Goal: Check status: Check status

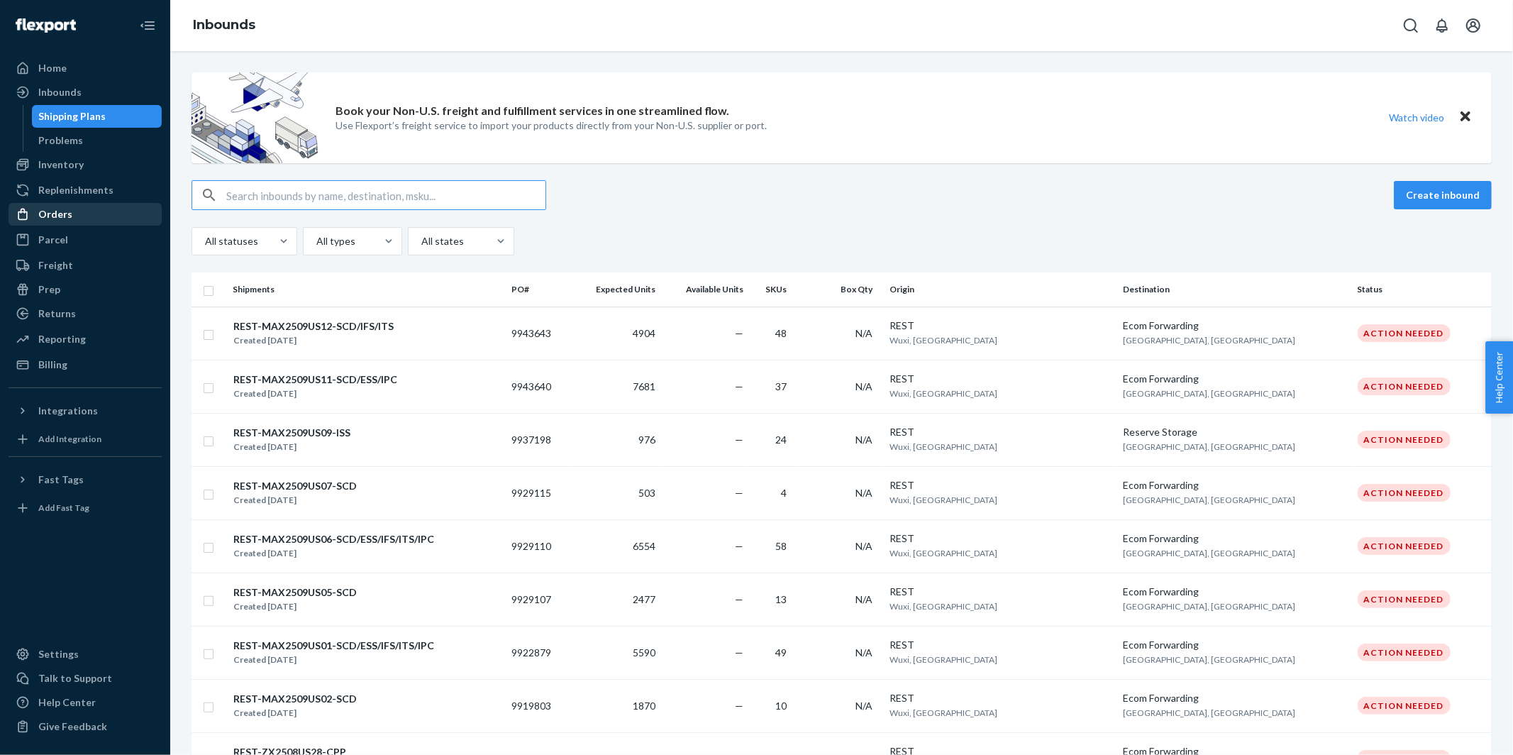
click at [71, 208] on div "Orders" at bounding box center [85, 214] width 150 height 20
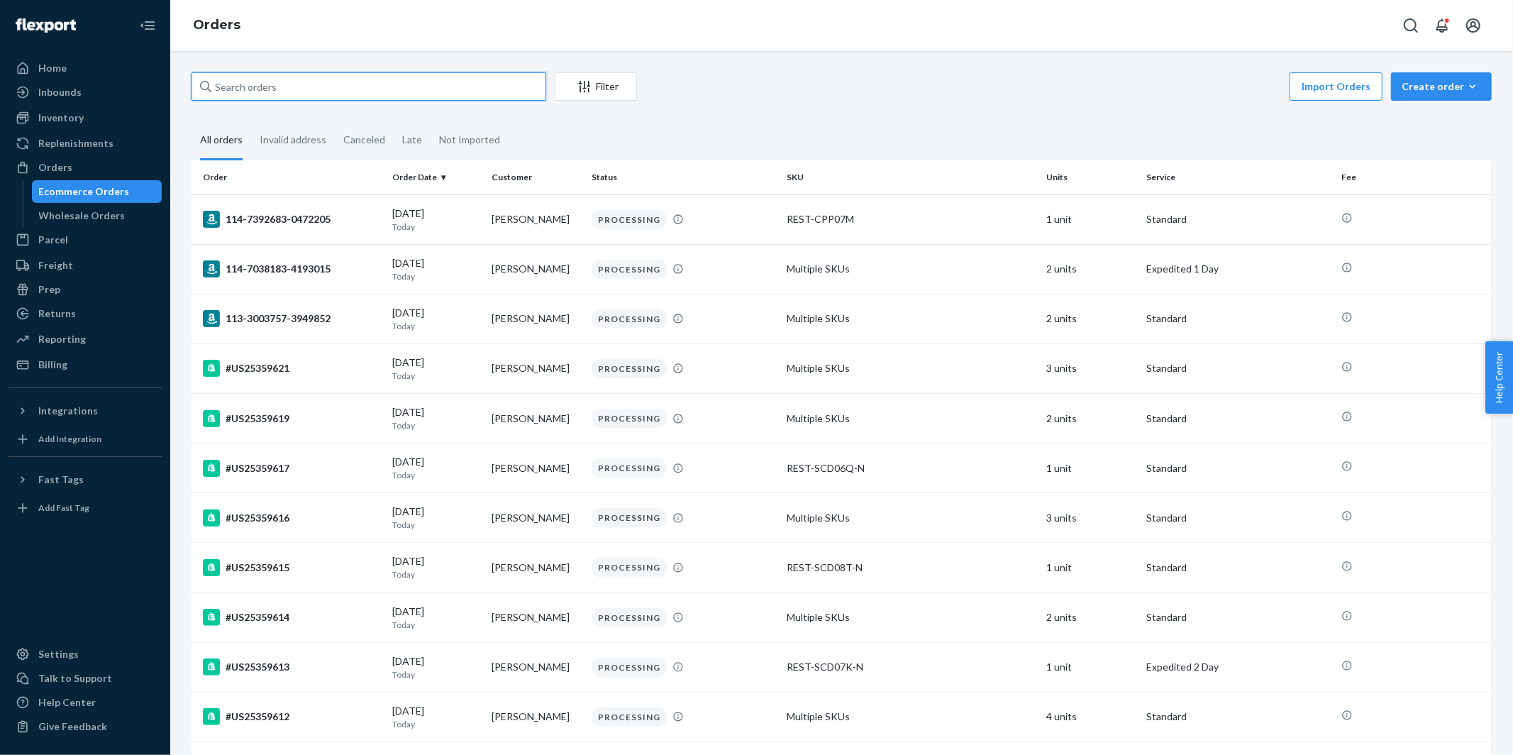
click at [360, 92] on input "text" at bounding box center [369, 86] width 355 height 28
paste input "113-1553439-1976229"
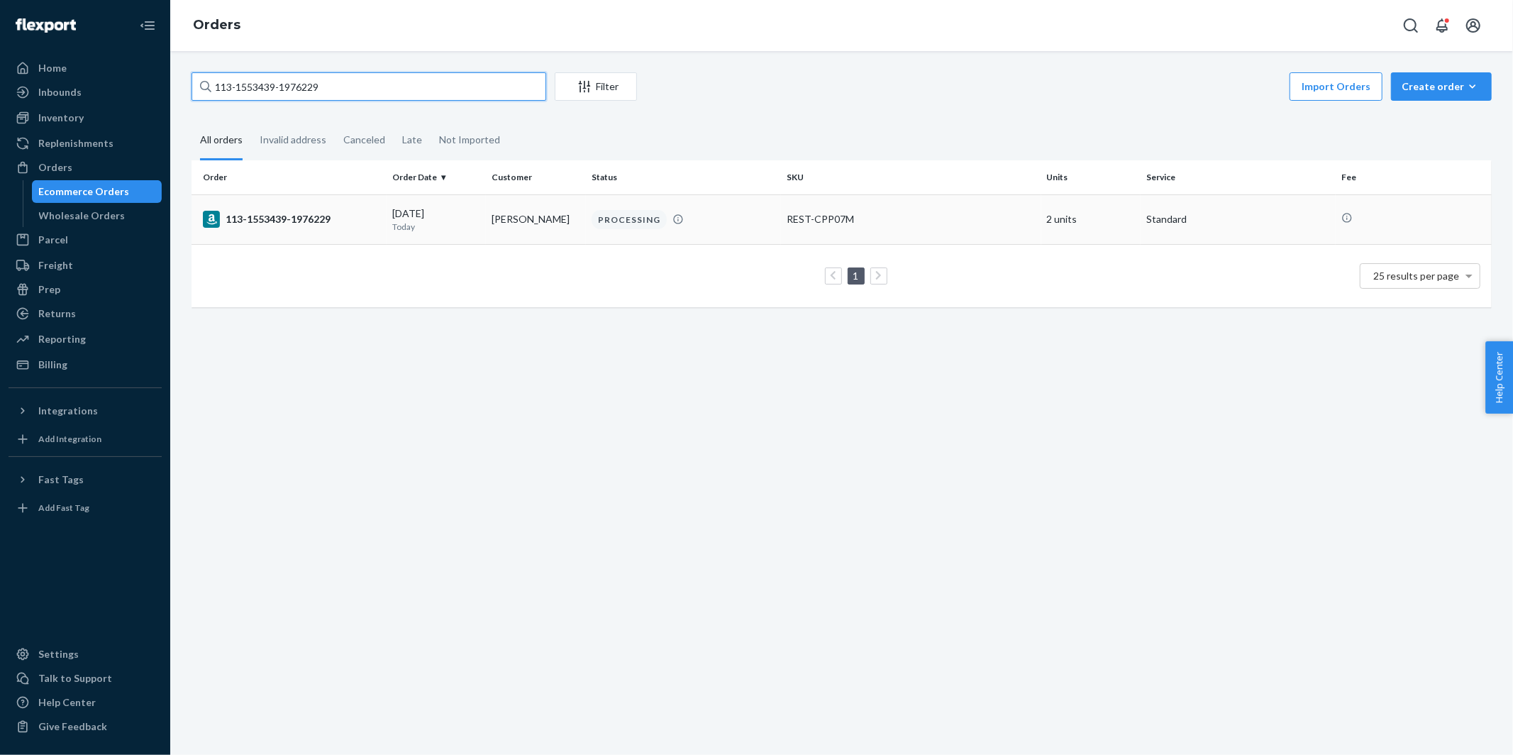
type input "113-1553439-1976229"
click at [297, 218] on div "113-1553439-1976229" at bounding box center [292, 219] width 178 height 17
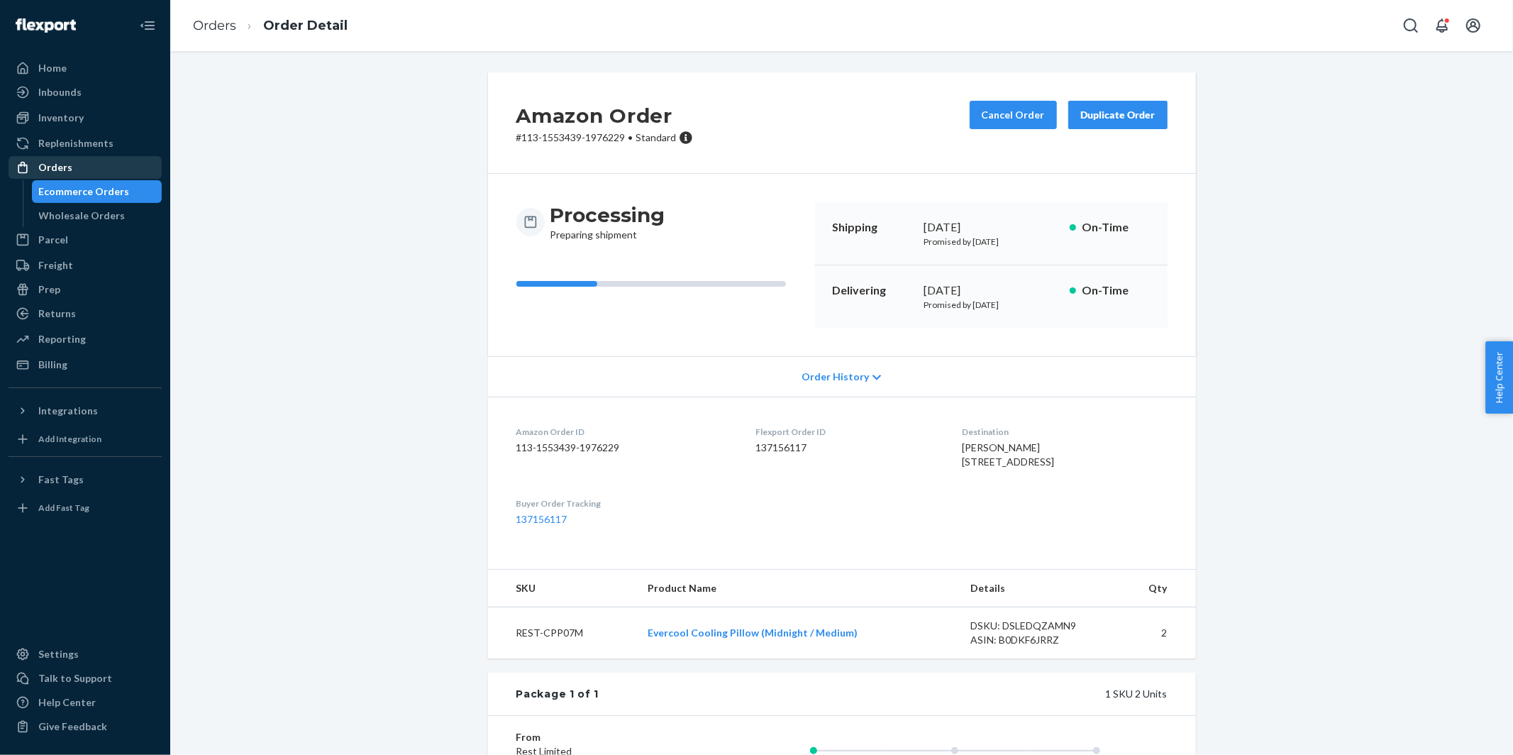
click at [63, 167] on div "Orders" at bounding box center [55, 167] width 34 height 14
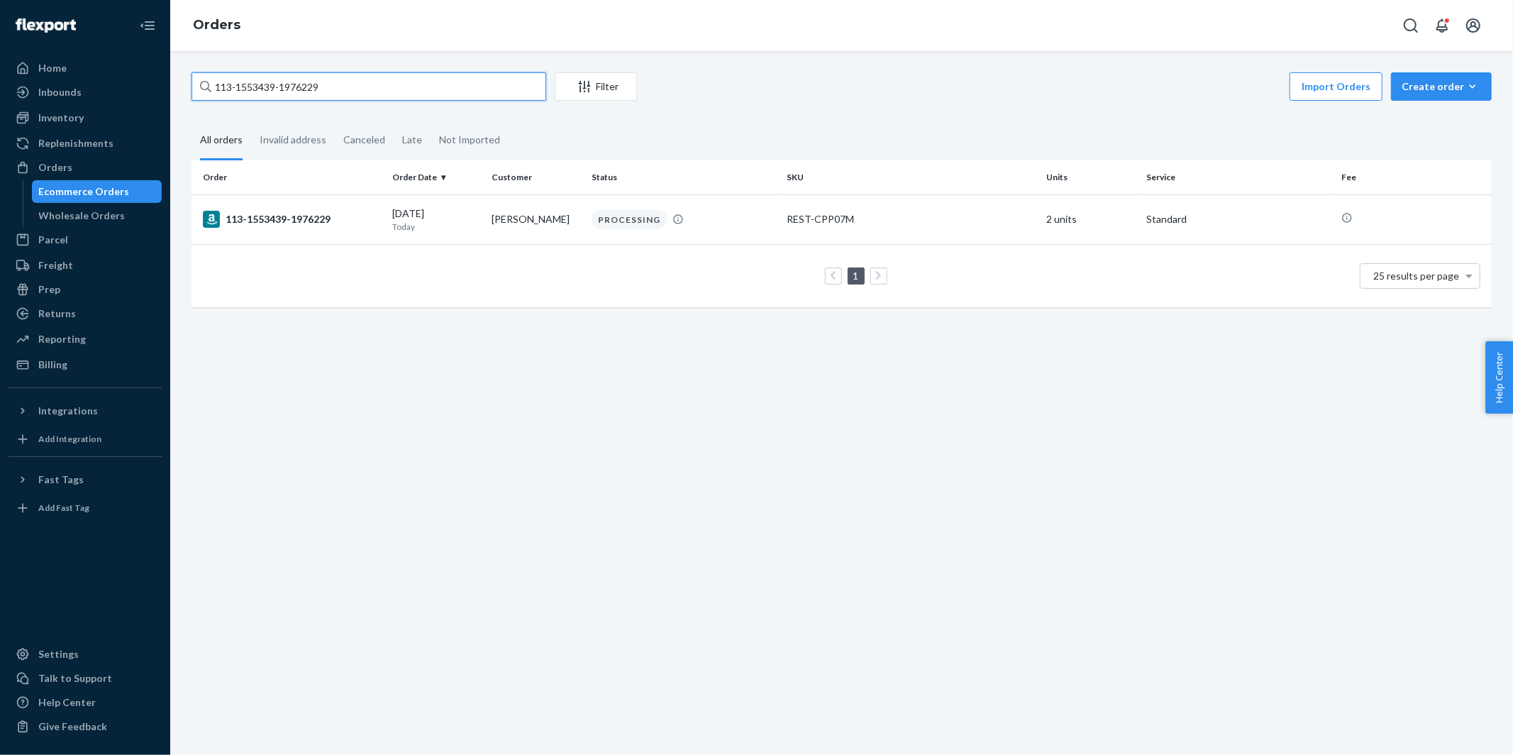
click at [387, 82] on input "113-1553439-1976229" at bounding box center [369, 86] width 355 height 28
click at [386, 82] on input "113-1553439-1976229" at bounding box center [369, 86] width 355 height 28
paste input "2-2042022-3845014"
type input "112-2042022-3845014"
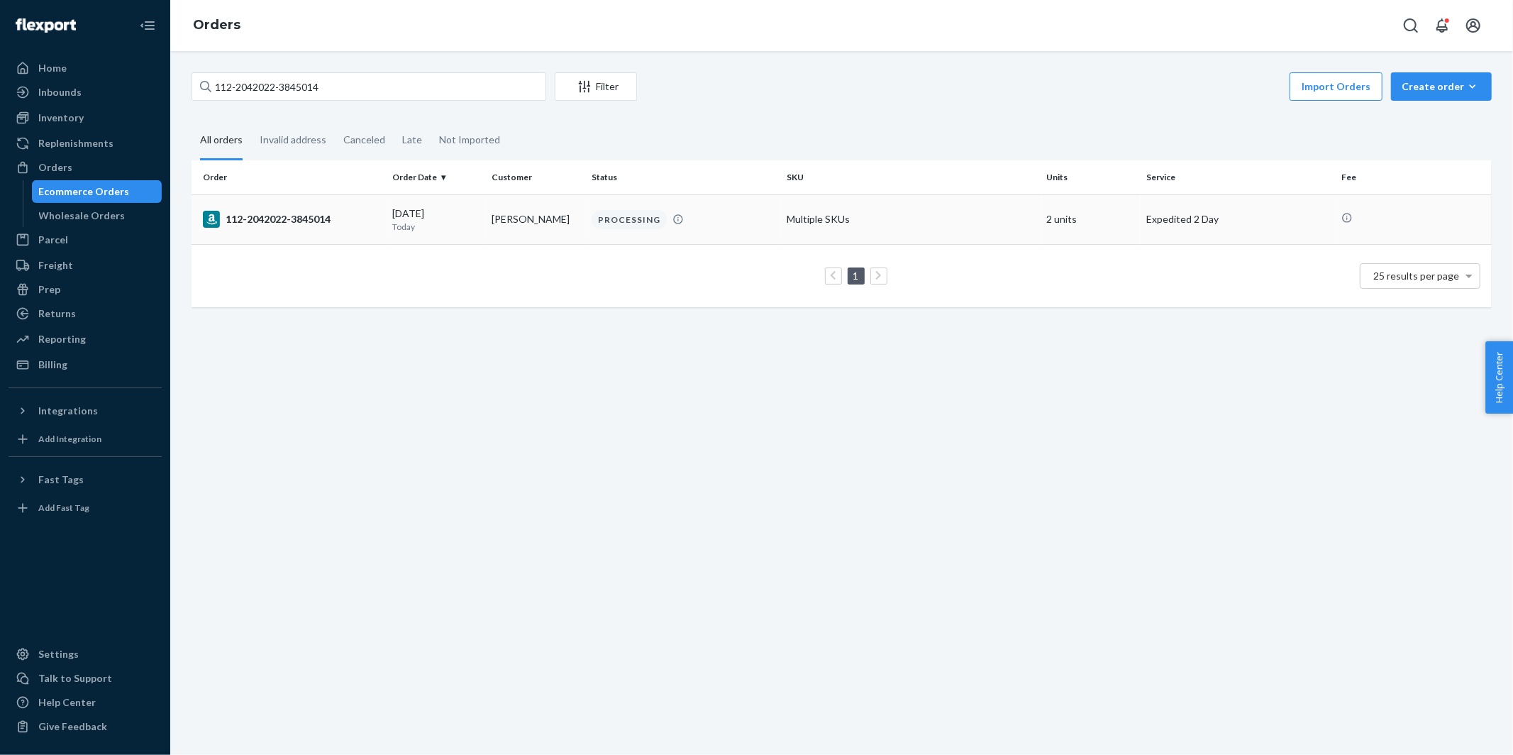
click at [301, 228] on td "112-2042022-3845014" at bounding box center [289, 219] width 195 height 50
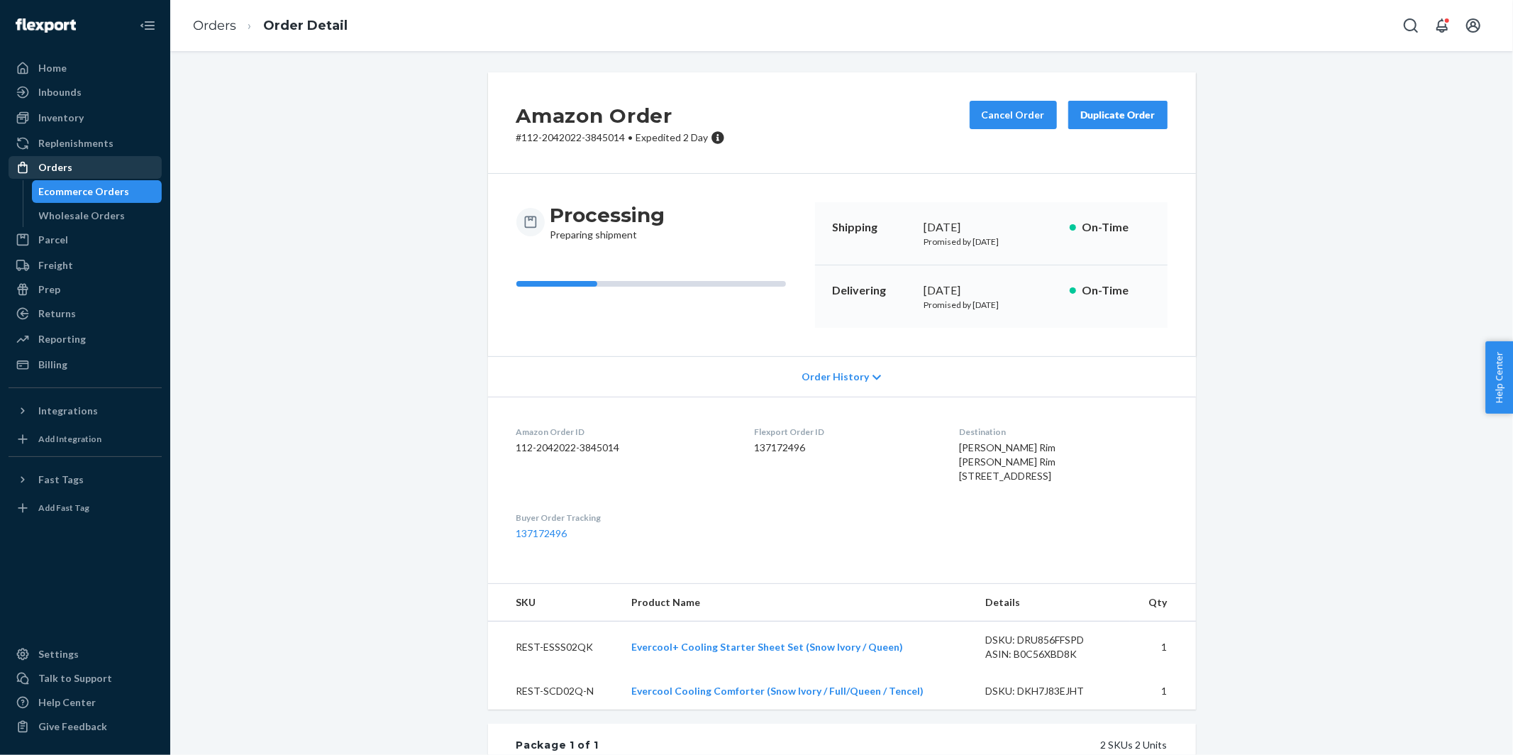
click at [67, 174] on div "Orders" at bounding box center [55, 167] width 34 height 14
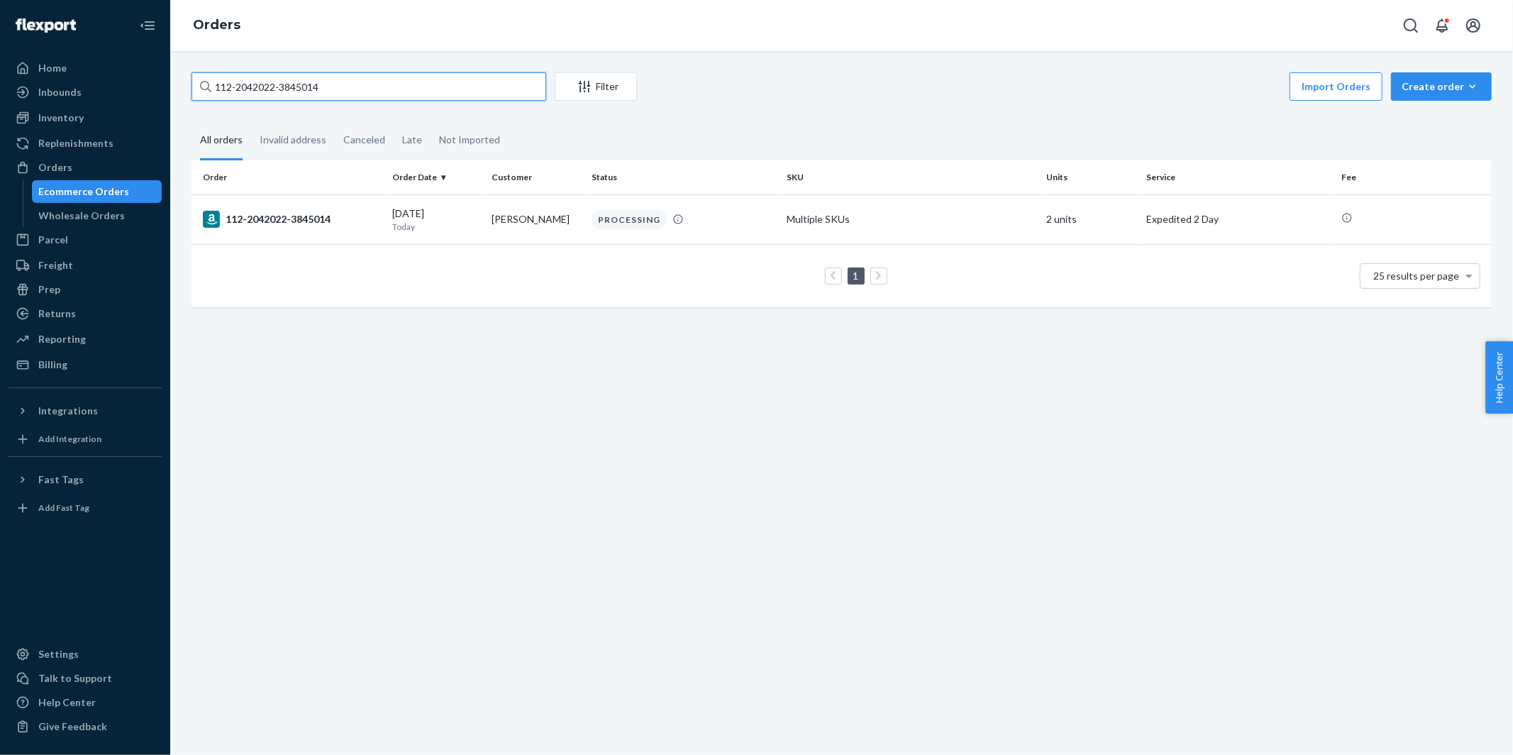
click at [365, 89] on input "112-2042022-3845014" at bounding box center [369, 86] width 355 height 28
click at [355, 86] on input "112-2042022-3845014" at bounding box center [369, 86] width 355 height 28
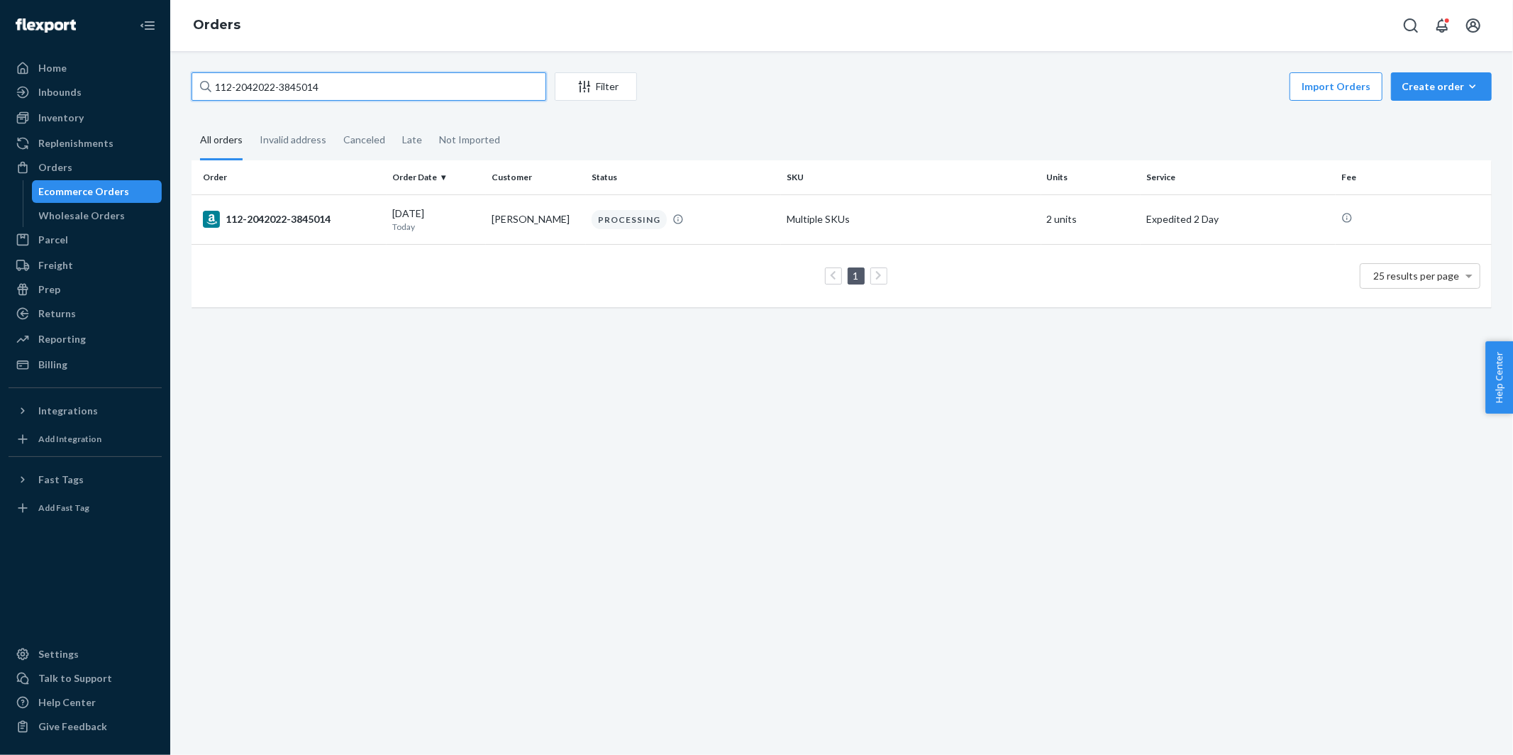
click at [355, 86] on input "112-2042022-3845014" at bounding box center [369, 86] width 355 height 28
paste input "4-9114449-8225866"
type input "114-9114449-8225866"
click at [268, 221] on div "114-9114449-8225866" at bounding box center [292, 219] width 178 height 17
